Goal: Task Accomplishment & Management: Complete application form

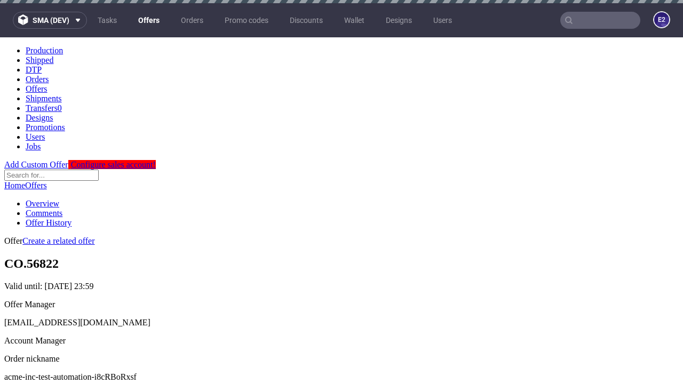
scroll to position [106, 0]
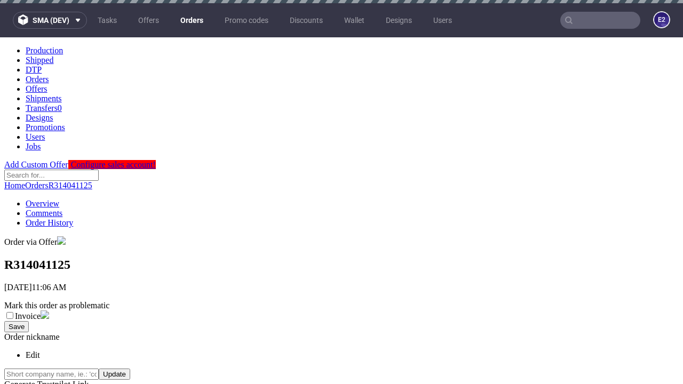
scroll to position [242, 0]
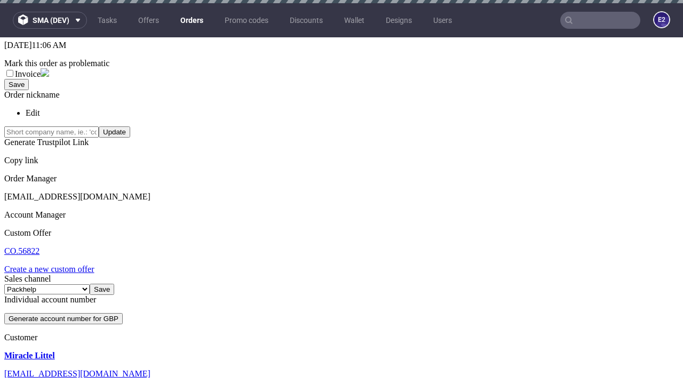
click at [54, 265] on link "Create a new custom offer" at bounding box center [49, 269] width 90 height 9
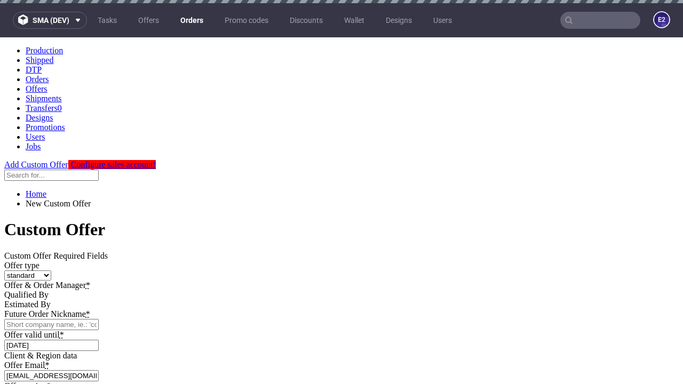
scroll to position [0, 0]
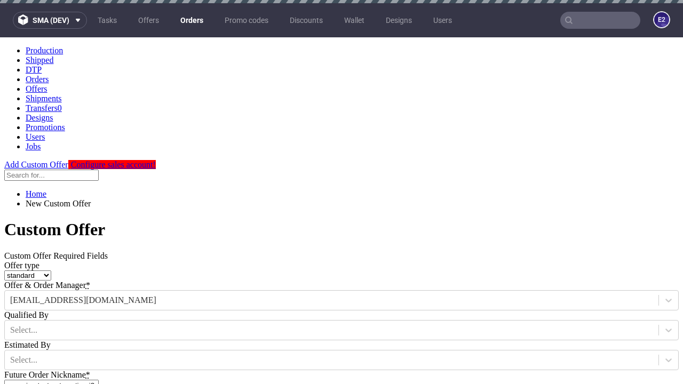
type input "acme-inc-test-automation-i8cRBoRxsf"
type input "[DATE]"
type input "[EMAIL_ADDRESS][DOMAIN_NAME]"
select select "gb"
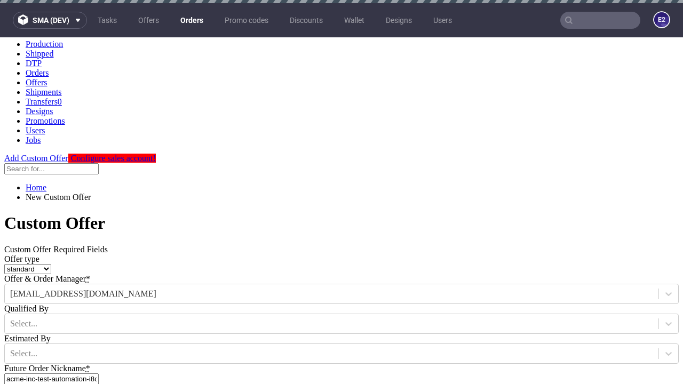
type input "[EMAIL_ADDRESS][DOMAIN_NAME]"
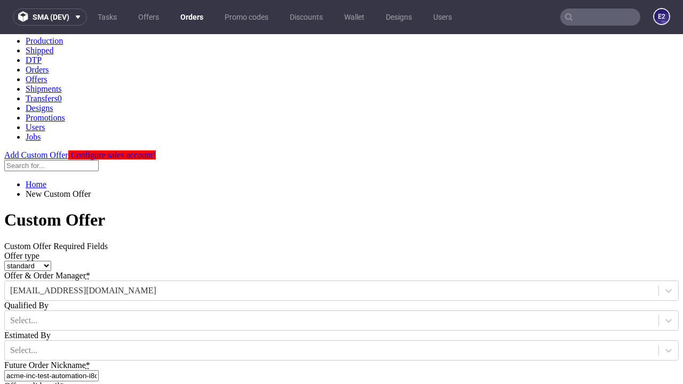
scroll to position [161, 0]
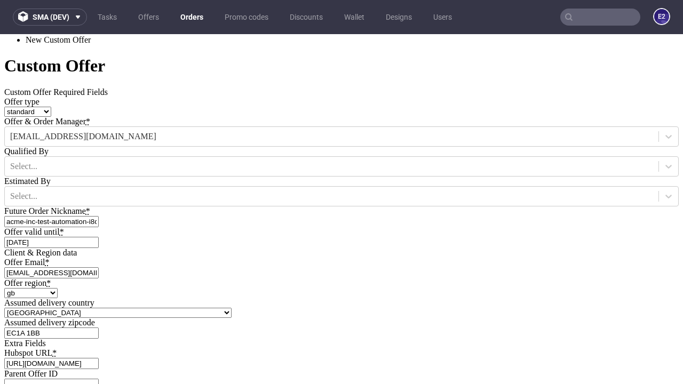
type input "[URL][DOMAIN_NAME]"
type input "Please wait..."
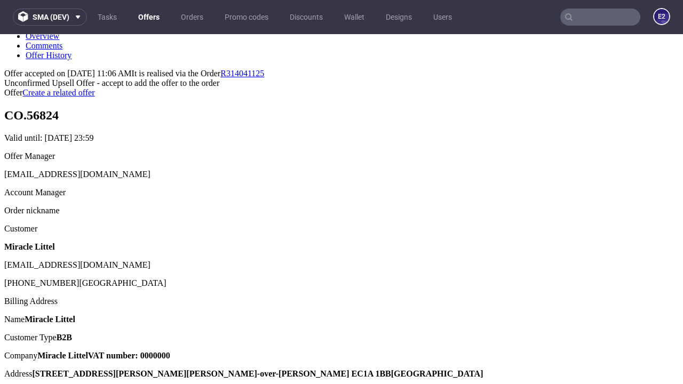
scroll to position [164, 0]
type input "In progress..."
